Goal: Information Seeking & Learning: Learn about a topic

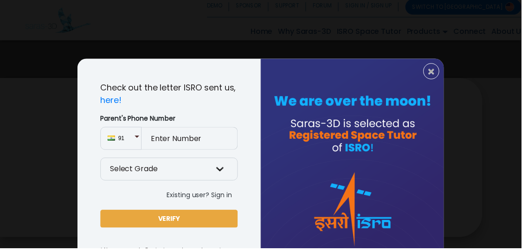
scroll to position [15, 0]
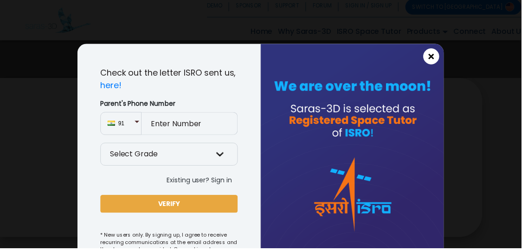
click at [439, 58] on span "×" at bounding box center [437, 58] width 8 height 12
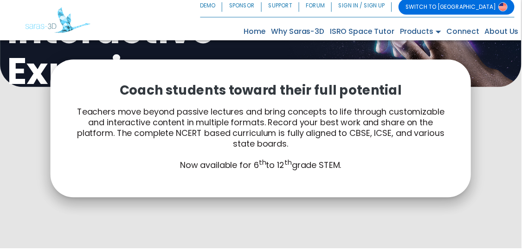
scroll to position [0, 0]
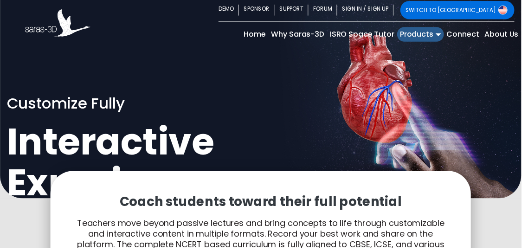
click at [445, 29] on link "Products" at bounding box center [425, 34] width 47 height 15
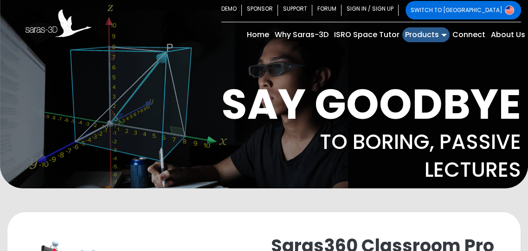
click at [433, 38] on link "Products" at bounding box center [425, 34] width 47 height 15
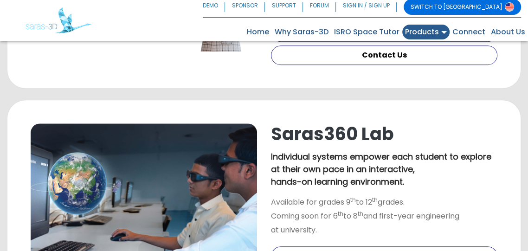
scroll to position [536, 0]
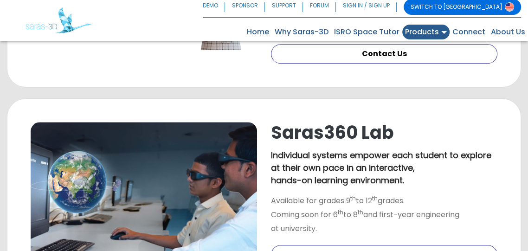
click at [448, 40] on link "Quick View" at bounding box center [384, 30] width 227 height 19
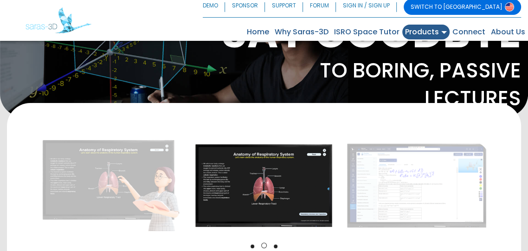
scroll to position [70, 0]
